Goal: Task Accomplishment & Management: Manage account settings

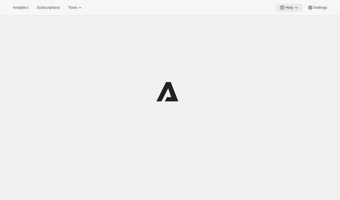
click at [282, 8] on icon at bounding box center [282, 8] width 4 height 4
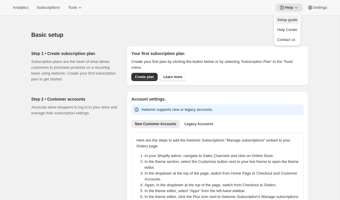
click at [282, 18] on span "Setup guide" at bounding box center [287, 20] width 20 height 4
click at [320, 5] on span "Settings" at bounding box center [320, 7] width 14 height 5
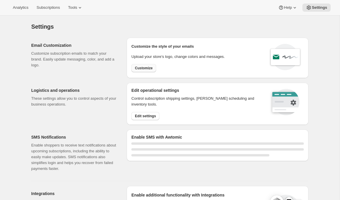
click at [149, 71] on button "Customize" at bounding box center [143, 68] width 25 height 8
select select "subscriptionMessage"
select select "5"
select select "15"
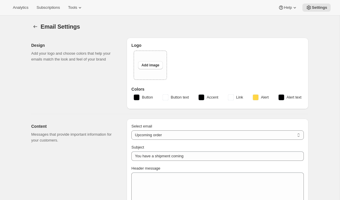
type input "Partners Coffee"
click at [74, 6] on span "Tools" at bounding box center [72, 7] width 9 height 5
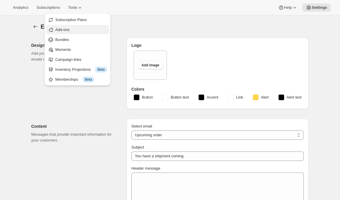
click at [71, 30] on span "Add-ons" at bounding box center [81, 30] width 52 height 6
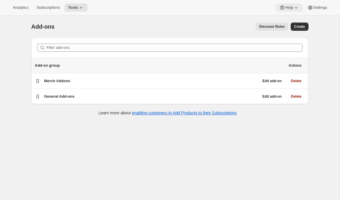
click at [295, 8] on icon at bounding box center [296, 7] width 2 height 1
click at [316, 11] on button "Settings" at bounding box center [317, 8] width 27 height 8
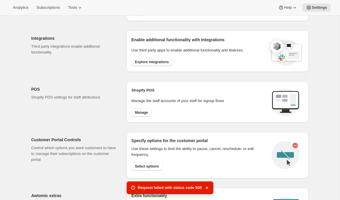
scroll to position [205, 0]
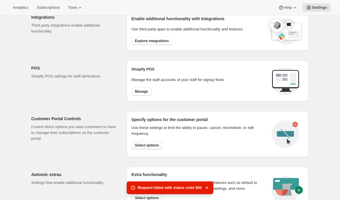
click at [151, 144] on span "Select options" at bounding box center [147, 145] width 24 height 5
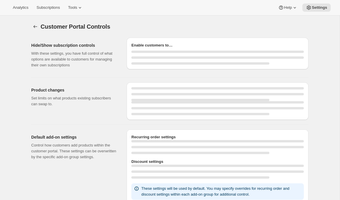
select select "INTERVAL"
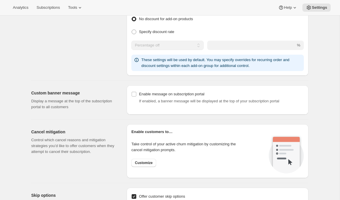
scroll to position [444, 0]
